Goal: Entertainment & Leisure: Consume media (video, audio)

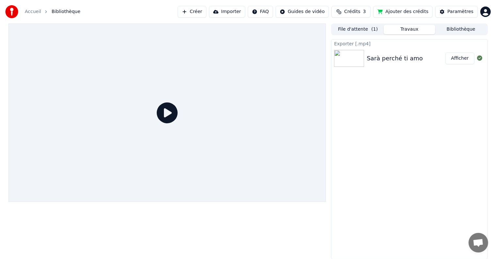
click at [459, 59] on button "Afficher" at bounding box center [460, 59] width 29 height 12
click at [442, 29] on button "Bibliothèque" at bounding box center [462, 29] width 52 height 9
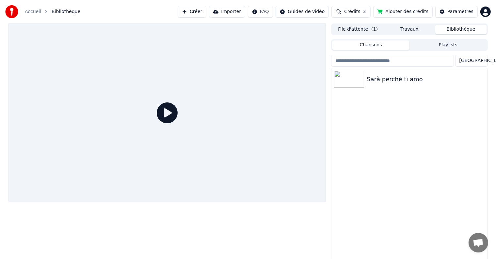
click at [361, 28] on button "File d'attente ( 1 )" at bounding box center [358, 29] width 52 height 9
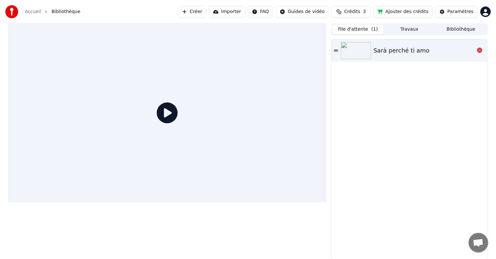
click at [348, 49] on img at bounding box center [356, 50] width 30 height 17
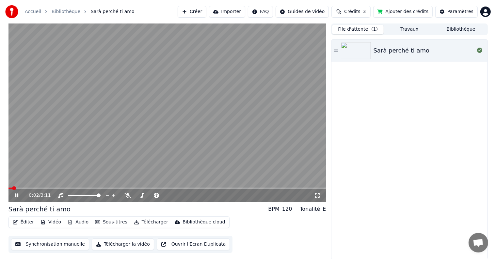
click at [19, 189] on span at bounding box center [167, 188] width 318 height 1
click at [28, 188] on span at bounding box center [167, 188] width 318 height 1
click at [39, 189] on span at bounding box center [167, 188] width 318 height 1
click at [56, 188] on span at bounding box center [167, 188] width 318 height 1
click at [256, 187] on video at bounding box center [167, 113] width 318 height 179
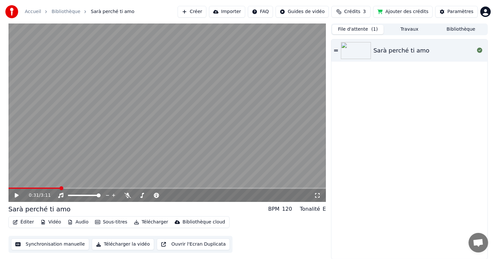
click at [258, 191] on div "0:31 / 3:11" at bounding box center [167, 195] width 318 height 13
click at [256, 188] on span at bounding box center [167, 188] width 318 height 1
click at [15, 195] on icon at bounding box center [17, 195] width 4 height 5
click at [291, 188] on span at bounding box center [167, 188] width 318 height 1
click at [17, 195] on icon at bounding box center [21, 195] width 15 height 5
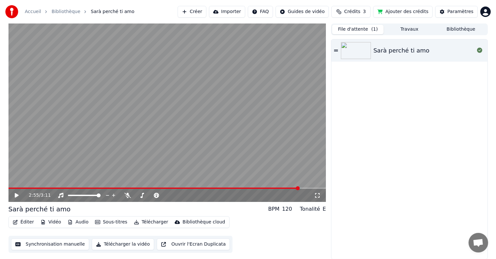
click at [407, 31] on button "Travaux" at bounding box center [410, 29] width 52 height 9
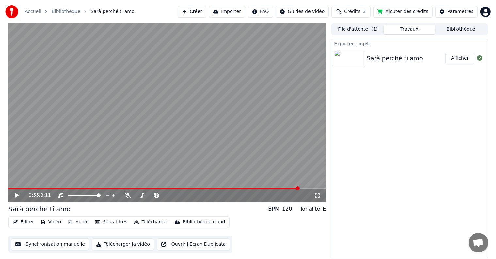
click at [462, 30] on button "Bibliothèque" at bounding box center [462, 29] width 52 height 9
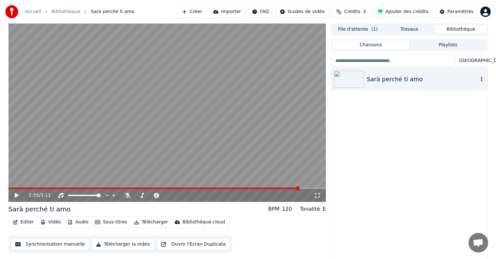
click at [402, 78] on div "Sarà perché ti amo" at bounding box center [422, 79] width 111 height 9
click at [243, 189] on span at bounding box center [167, 188] width 318 height 1
drag, startPoint x: 21, startPoint y: 196, endPoint x: 16, endPoint y: 194, distance: 5.4
click at [19, 195] on icon at bounding box center [21, 195] width 15 height 5
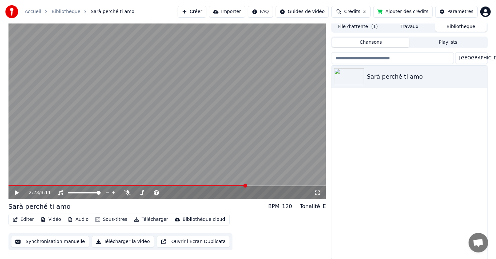
scroll to position [3, 0]
click at [483, 76] on icon "button" at bounding box center [482, 76] width 7 height 5
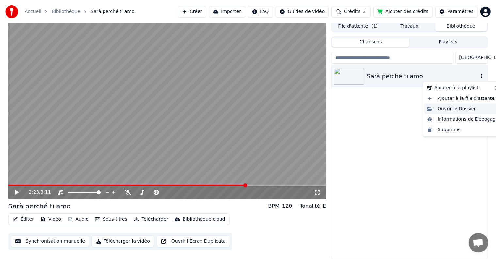
click at [438, 108] on div "Ouvrir le Dossier" at bounding box center [463, 109] width 77 height 10
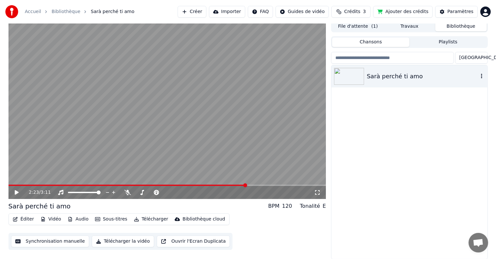
drag, startPoint x: 369, startPoint y: 77, endPoint x: 374, endPoint y: 75, distance: 6.1
click at [377, 77] on div "Sarà perché ti amo" at bounding box center [422, 76] width 111 height 9
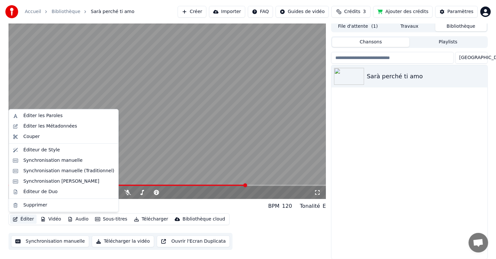
click at [24, 219] on button "Éditer" at bounding box center [23, 219] width 26 height 9
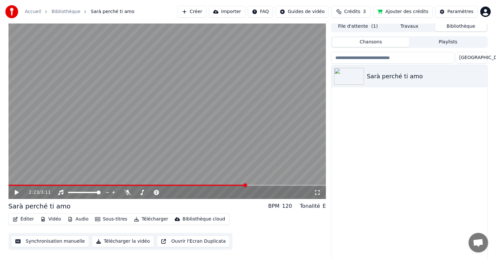
click at [60, 242] on button "Synchronisation manuelle" at bounding box center [50, 242] width 78 height 12
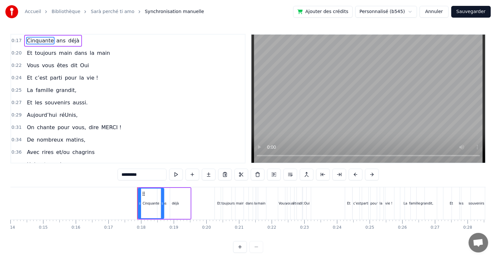
scroll to position [0, 551]
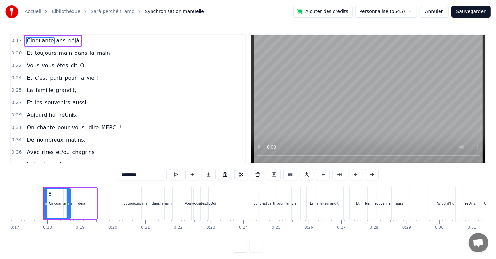
click at [418, 12] on html "Accueil Bibliothèque Sarà perché ti amo Synchronisation manuelle Ajouter des cr…" at bounding box center [248, 132] width 496 height 264
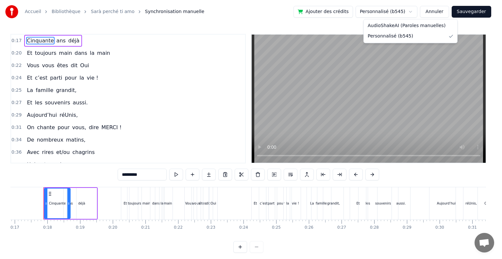
click at [413, 14] on html "Accueil Bibliothèque Sarà perché ti amo Synchronisation manuelle Ajouter des cr…" at bounding box center [251, 132] width 502 height 264
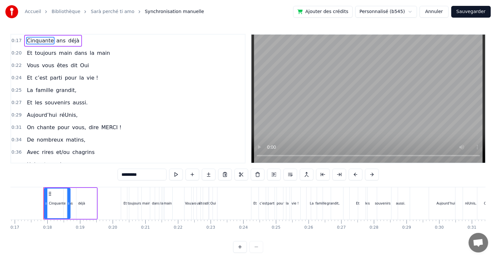
click at [101, 13] on link "Sarà perché ti amo" at bounding box center [112, 11] width 43 height 7
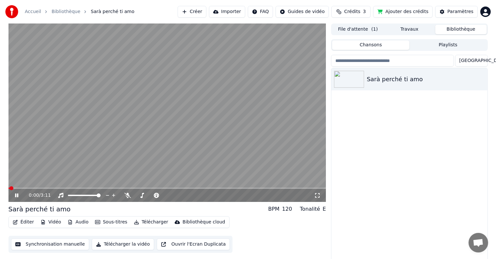
click at [40, 212] on div "Sarà perché ti amo" at bounding box center [39, 209] width 62 height 9
click at [59, 12] on link "Bibliothèque" at bounding box center [66, 11] width 29 height 7
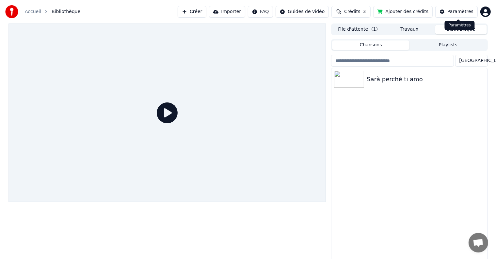
click at [451, 8] on button "Paramètres" at bounding box center [457, 12] width 42 height 12
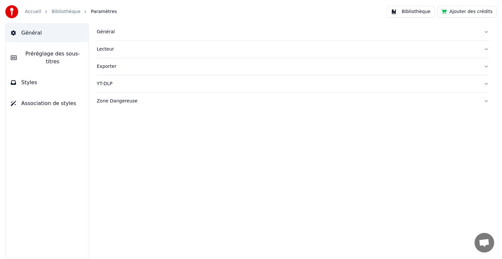
drag, startPoint x: 71, startPoint y: 7, endPoint x: 59, endPoint y: 13, distance: 14.0
click at [67, 10] on div "Accueil Bibliothèque Paramètres" at bounding box center [61, 11] width 112 height 13
click at [59, 13] on link "Bibliothèque" at bounding box center [66, 11] width 29 height 7
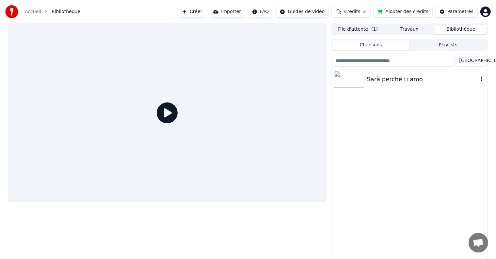
click at [378, 77] on div "Sarà perché ti amo" at bounding box center [422, 79] width 111 height 9
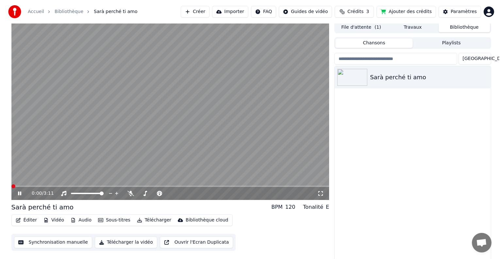
scroll to position [3, 0]
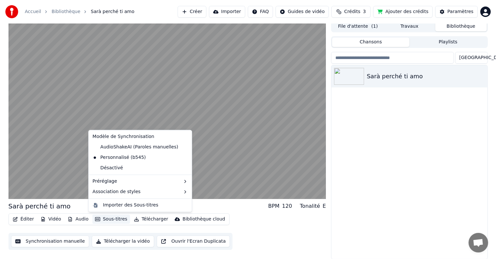
click at [112, 220] on button "Sous-titres" at bounding box center [111, 219] width 38 height 9
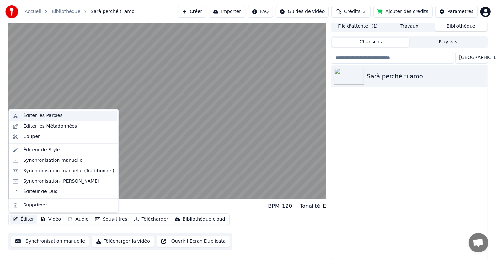
click at [37, 115] on div "Éditer les Paroles" at bounding box center [42, 116] width 39 height 7
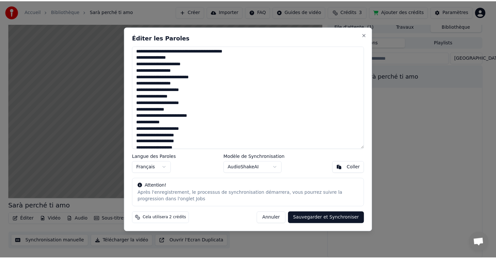
scroll to position [137, 0]
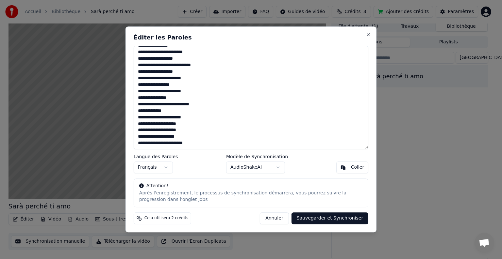
click at [282, 218] on button "Annuler" at bounding box center [274, 219] width 29 height 12
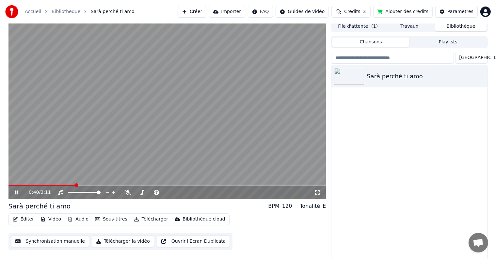
click at [17, 193] on icon at bounding box center [21, 192] width 15 height 5
click at [10, 185] on span at bounding box center [12, 186] width 4 height 4
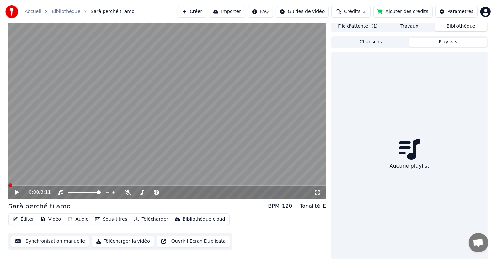
drag, startPoint x: 449, startPoint y: 42, endPoint x: 422, endPoint y: 34, distance: 28.3
click at [447, 42] on button "Playlists" at bounding box center [448, 42] width 77 height 9
drag, startPoint x: 385, startPoint y: 42, endPoint x: 382, endPoint y: 39, distance: 3.9
click at [384, 41] on button "Chansons" at bounding box center [370, 42] width 77 height 9
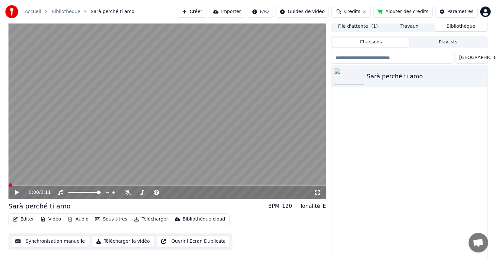
click at [373, 27] on span "( 1 )" at bounding box center [375, 26] width 7 height 7
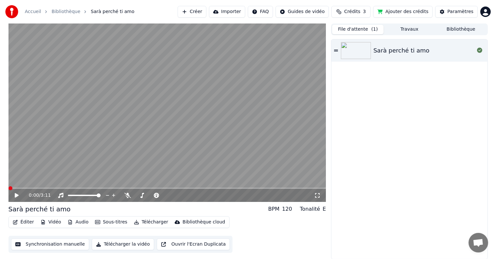
click at [408, 29] on button "Travaux" at bounding box center [410, 29] width 52 height 9
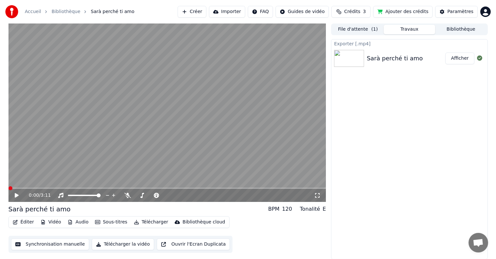
click at [449, 27] on button "Bibliothèque" at bounding box center [462, 29] width 52 height 9
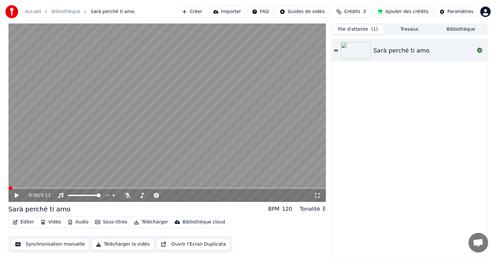
click at [364, 31] on button "File d'attente ( 1 )" at bounding box center [358, 29] width 52 height 9
